Goal: Entertainment & Leisure: Browse casually

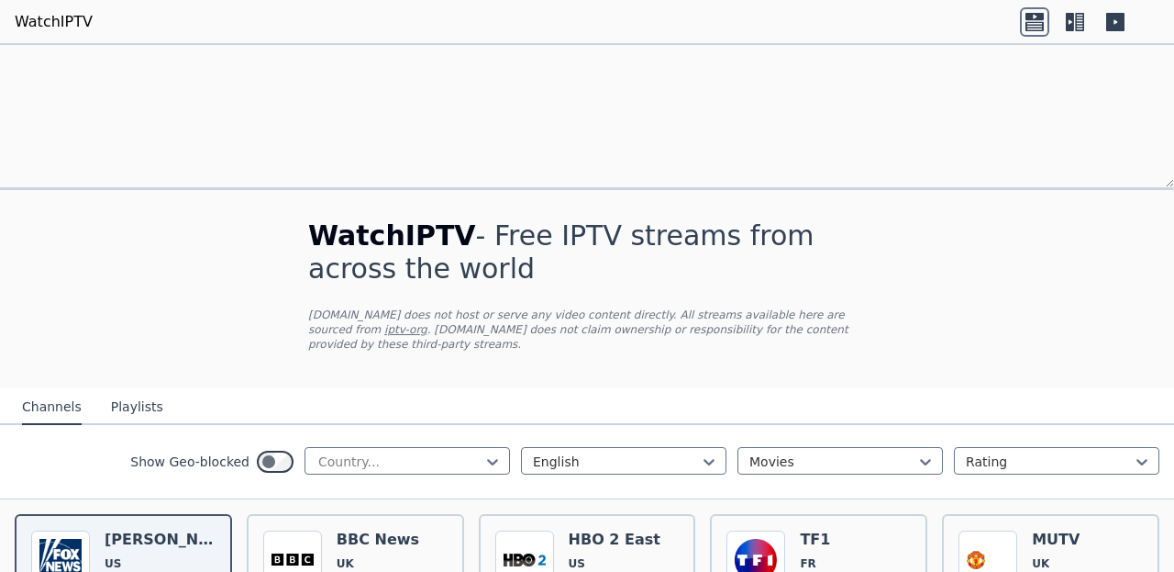
scroll to position [36, 0]
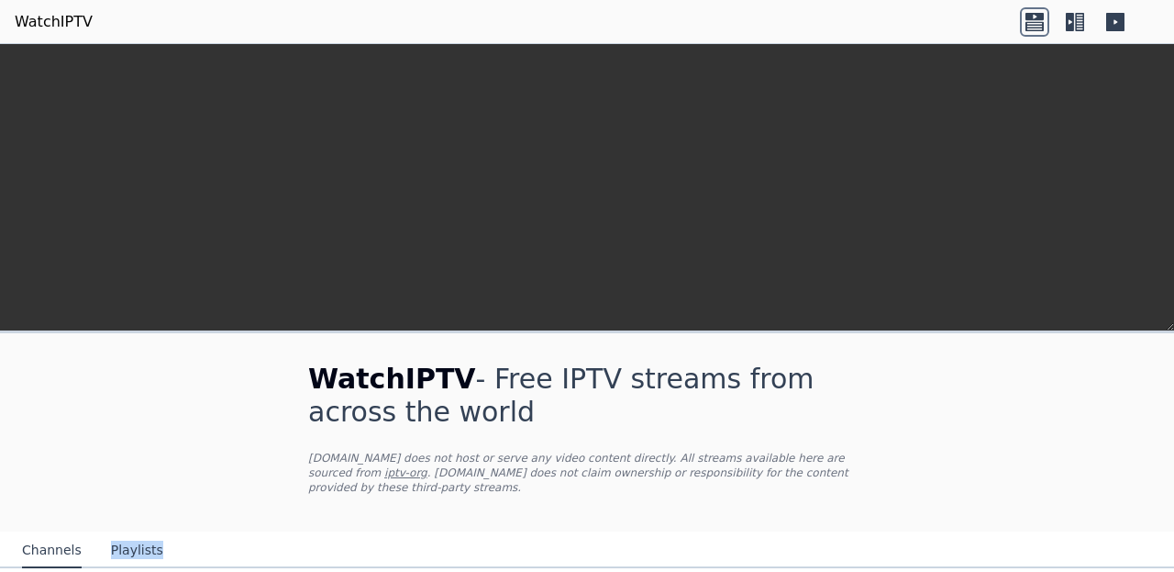
scroll to position [327, 0]
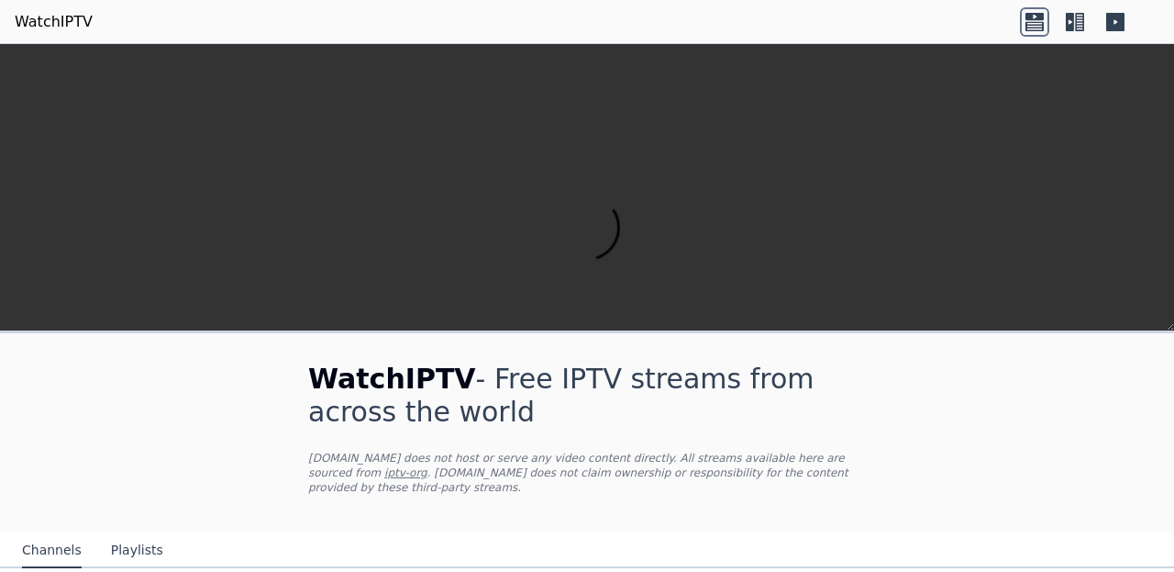
scroll to position [783, 0]
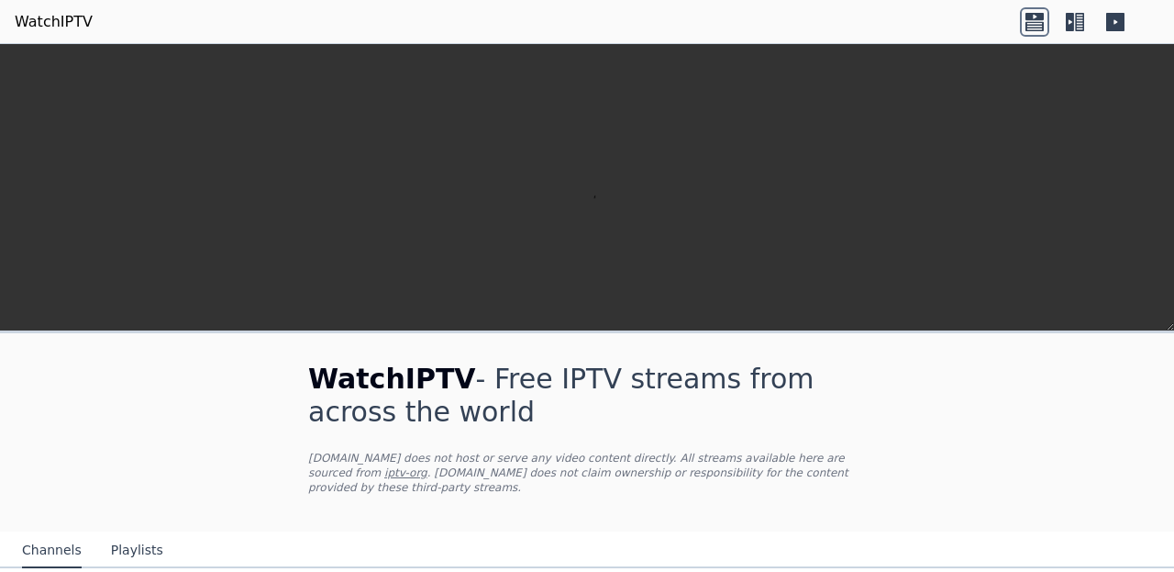
scroll to position [556, 0]
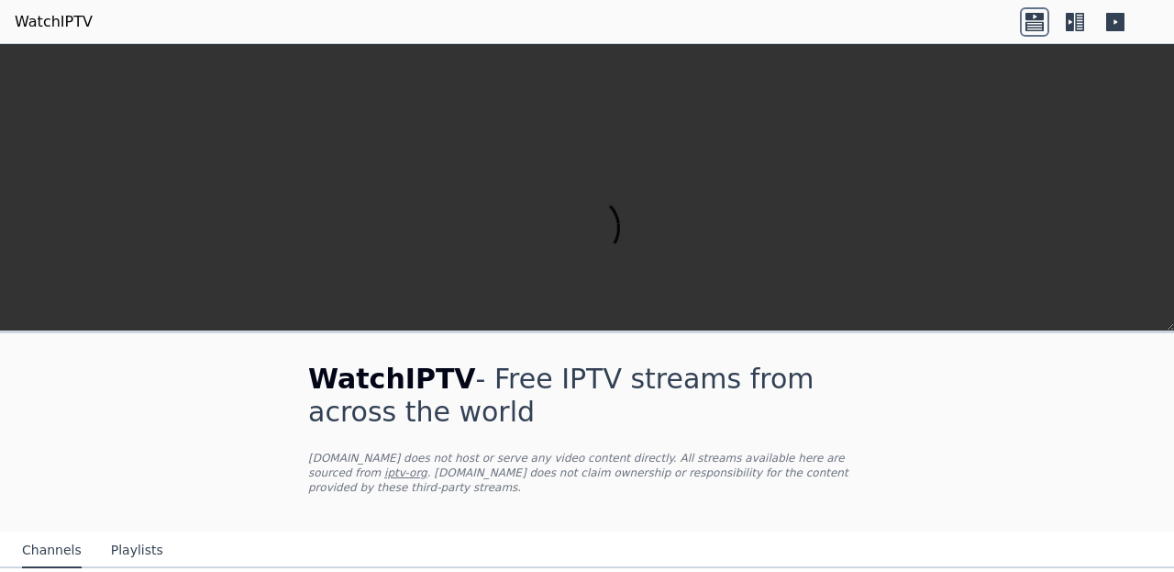
scroll to position [1687, 0]
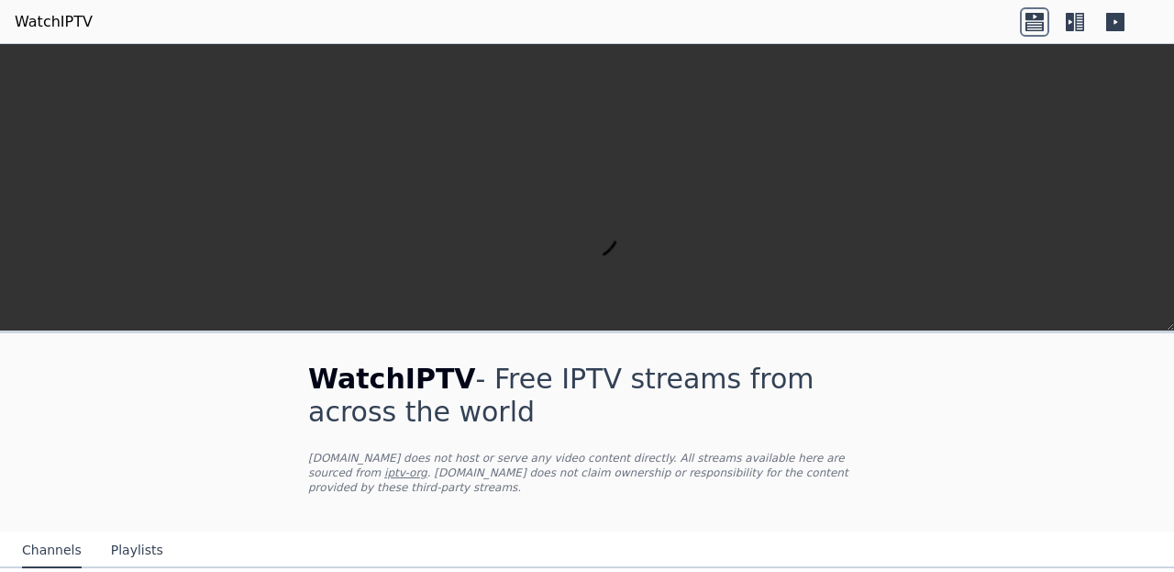
scroll to position [1096, 0]
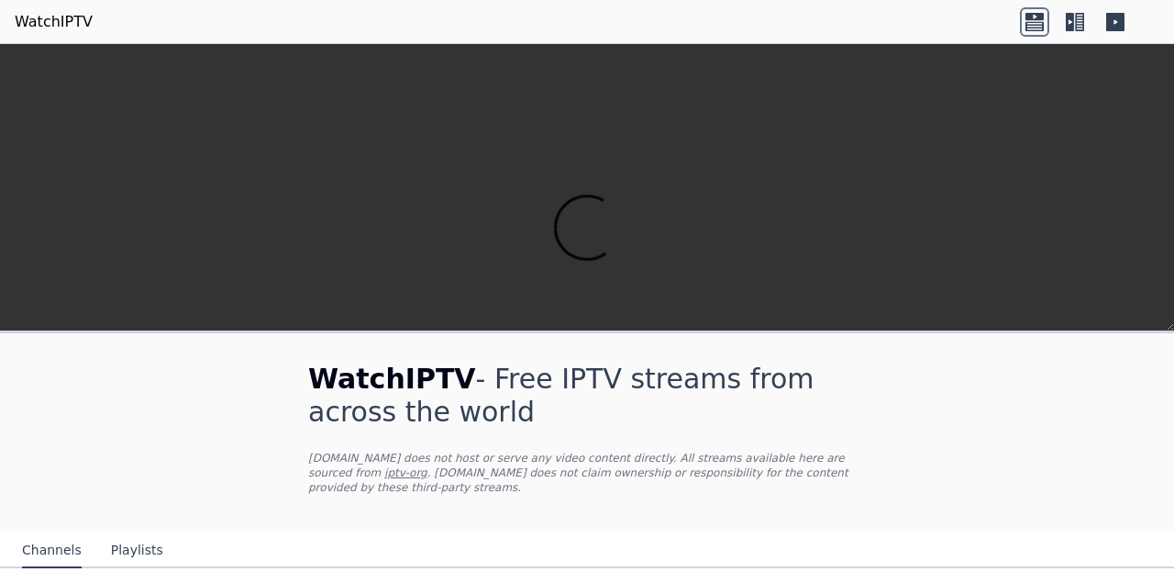
scroll to position [369, 0]
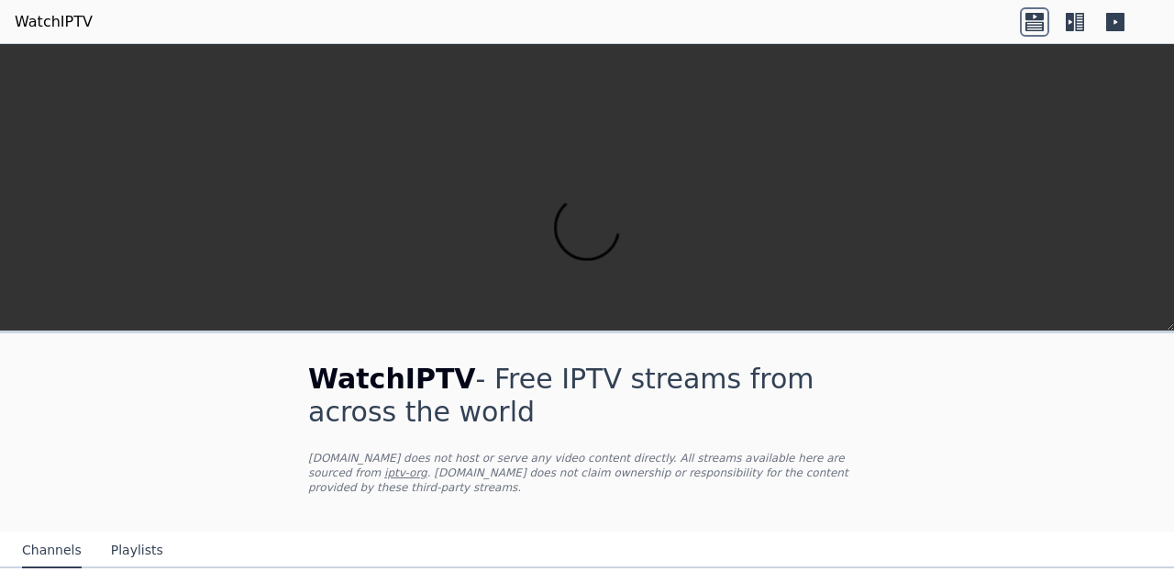
scroll to position [0, 0]
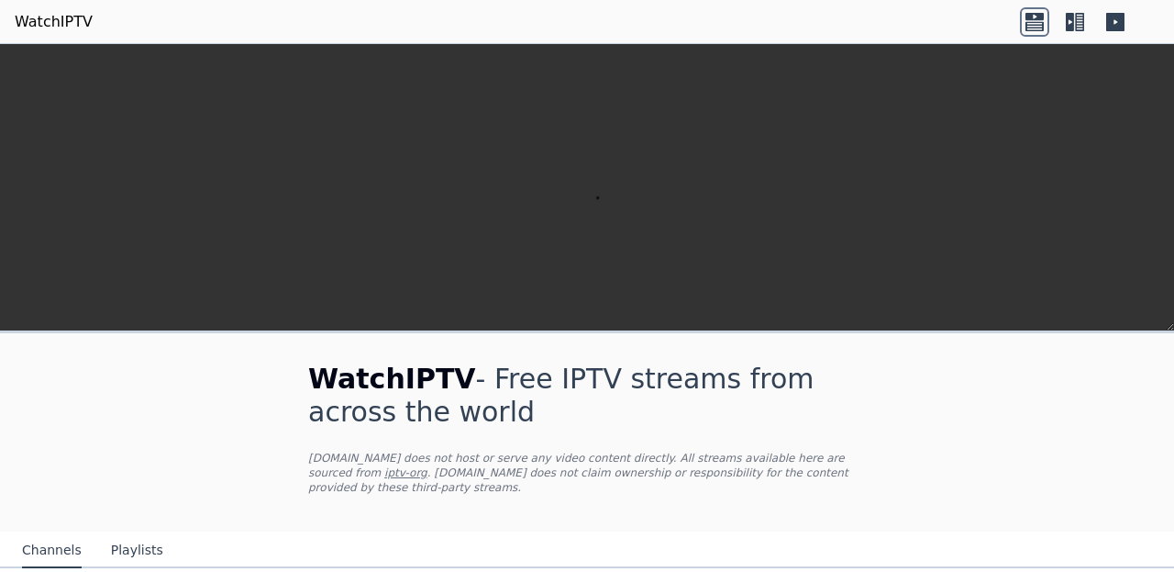
scroll to position [806, 0]
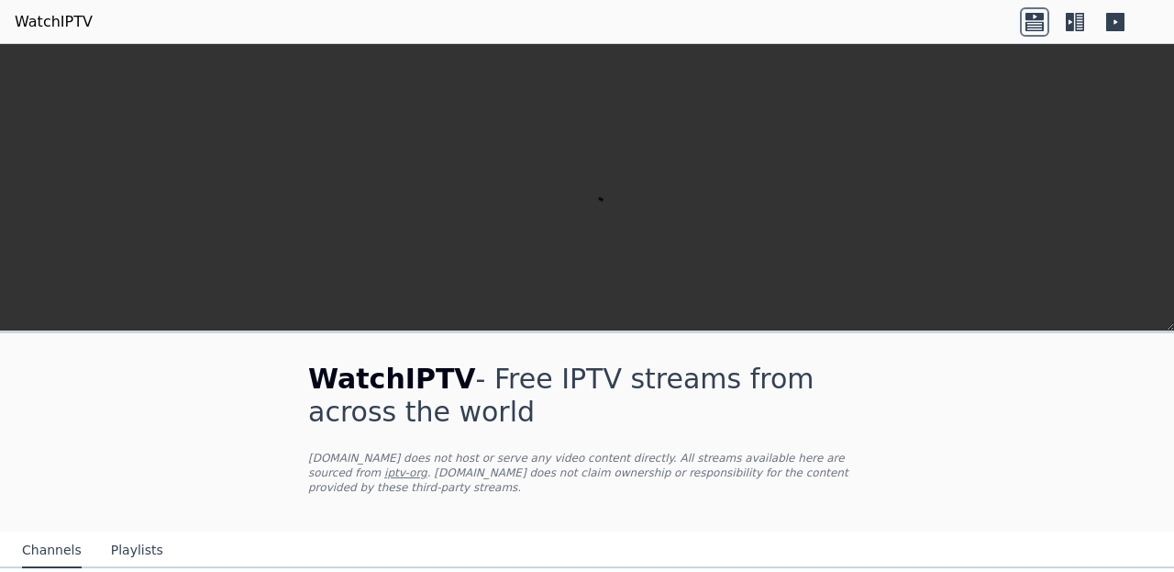
scroll to position [1845, 0]
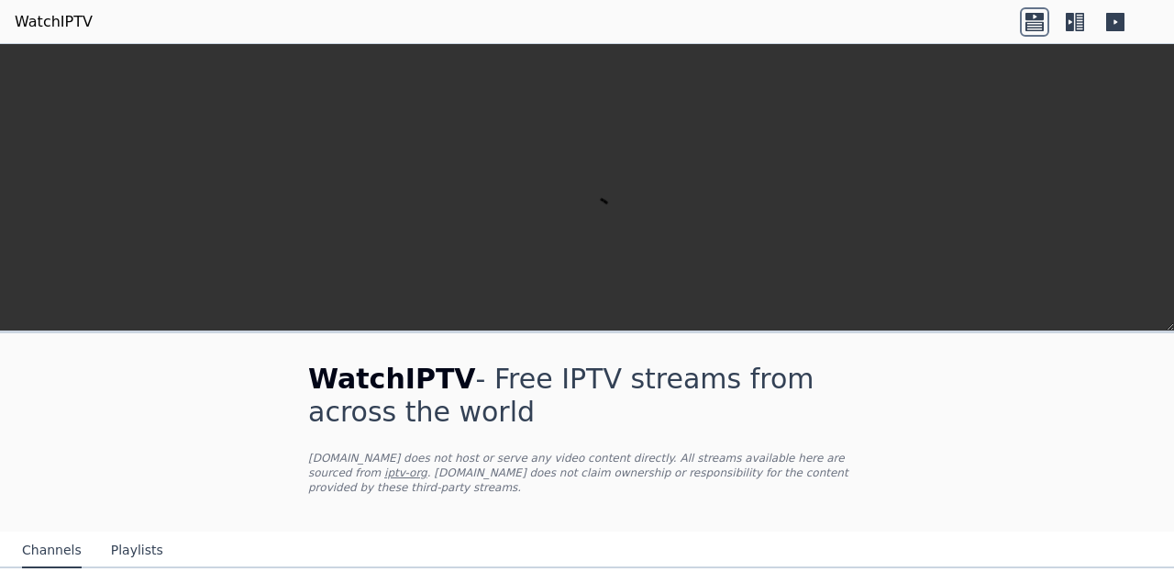
scroll to position [2247, 0]
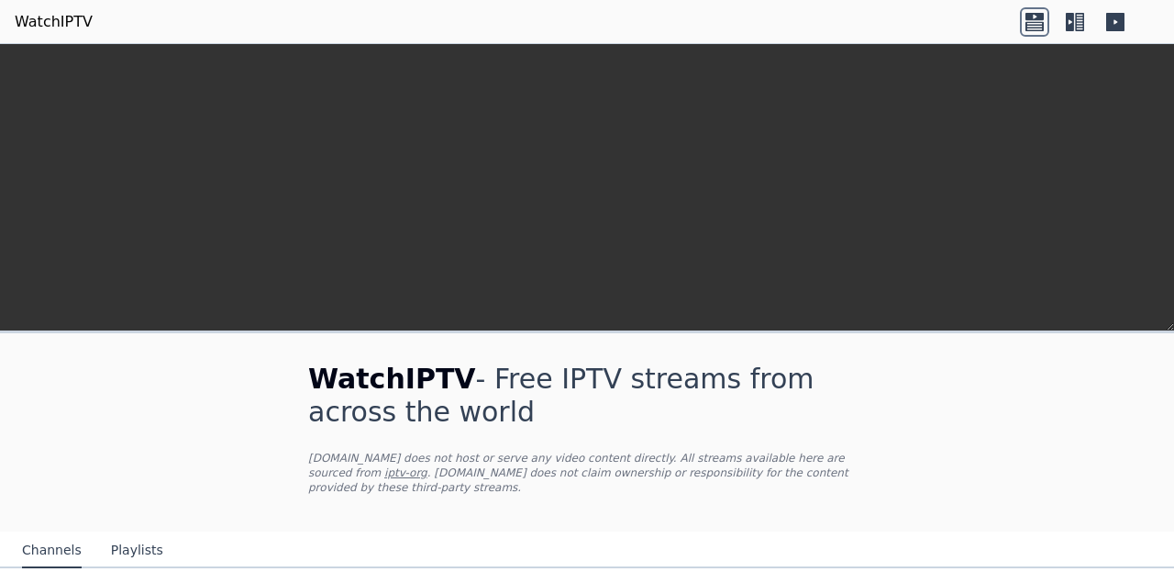
scroll to position [674, 0]
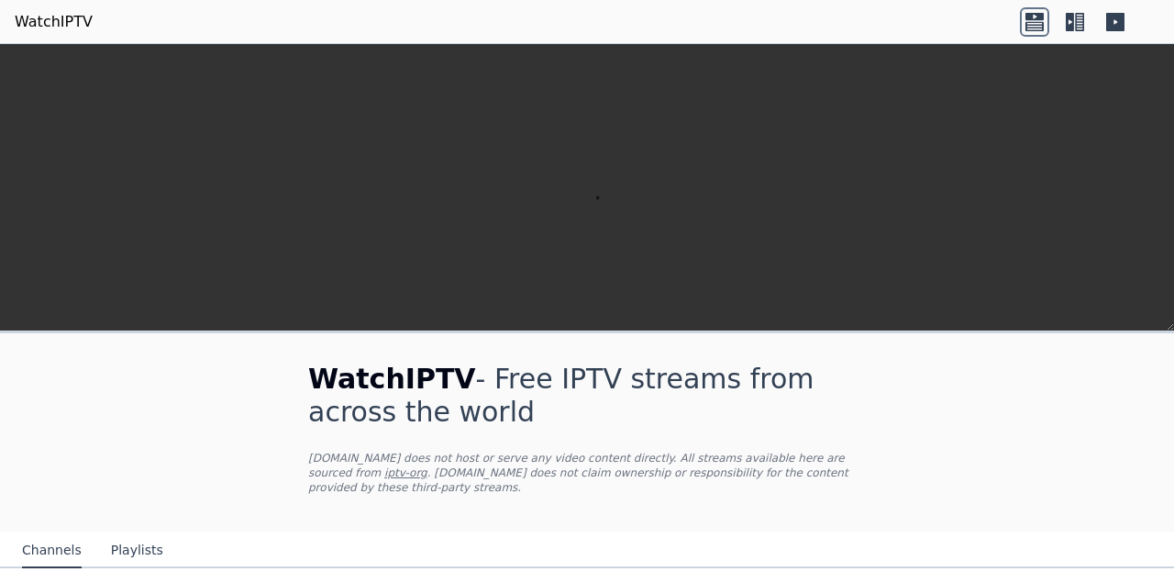
scroll to position [0, 0]
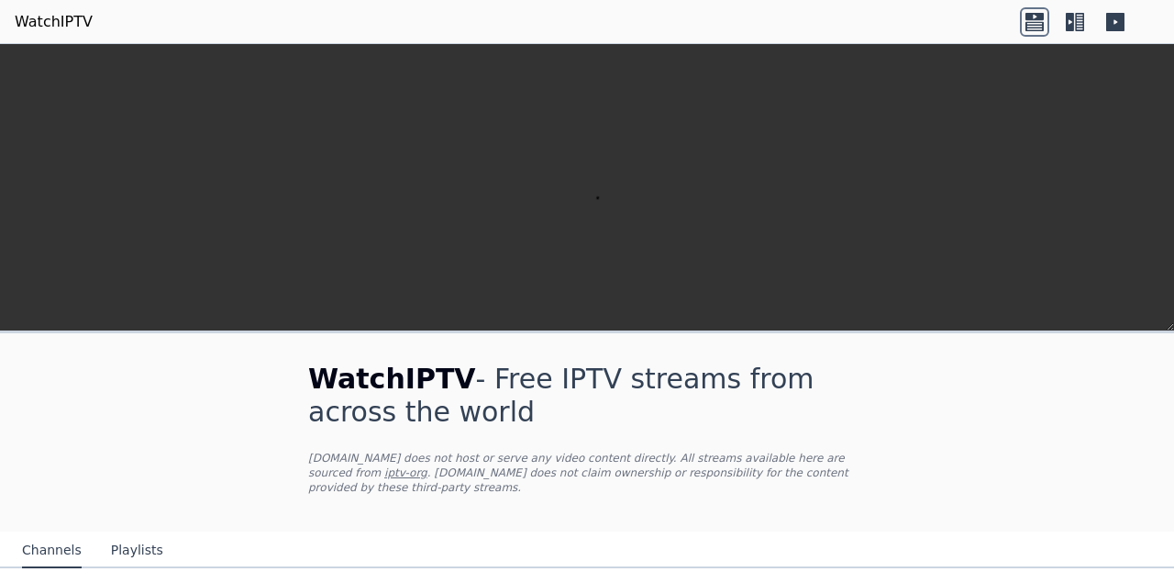
scroll to position [1364, 0]
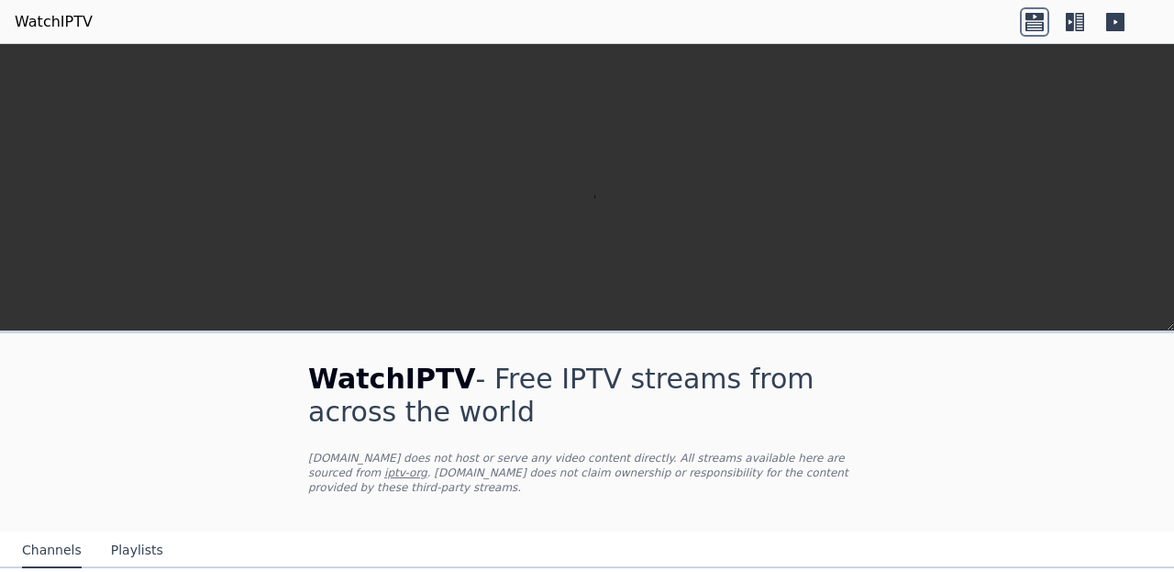
scroll to position [2306, 0]
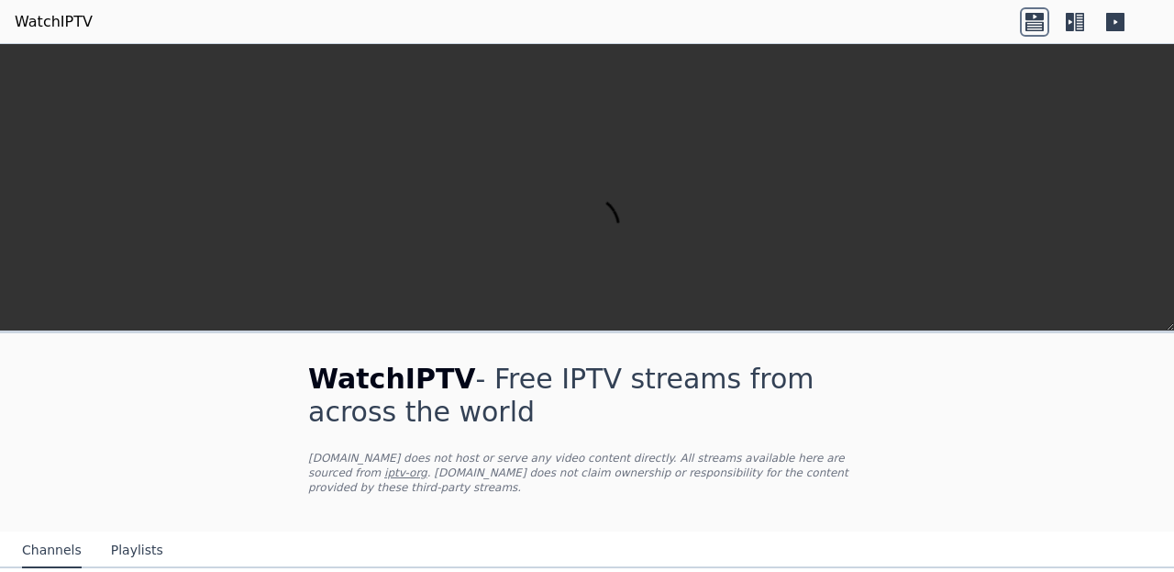
scroll to position [0, 0]
